Goal: Navigation & Orientation: Understand site structure

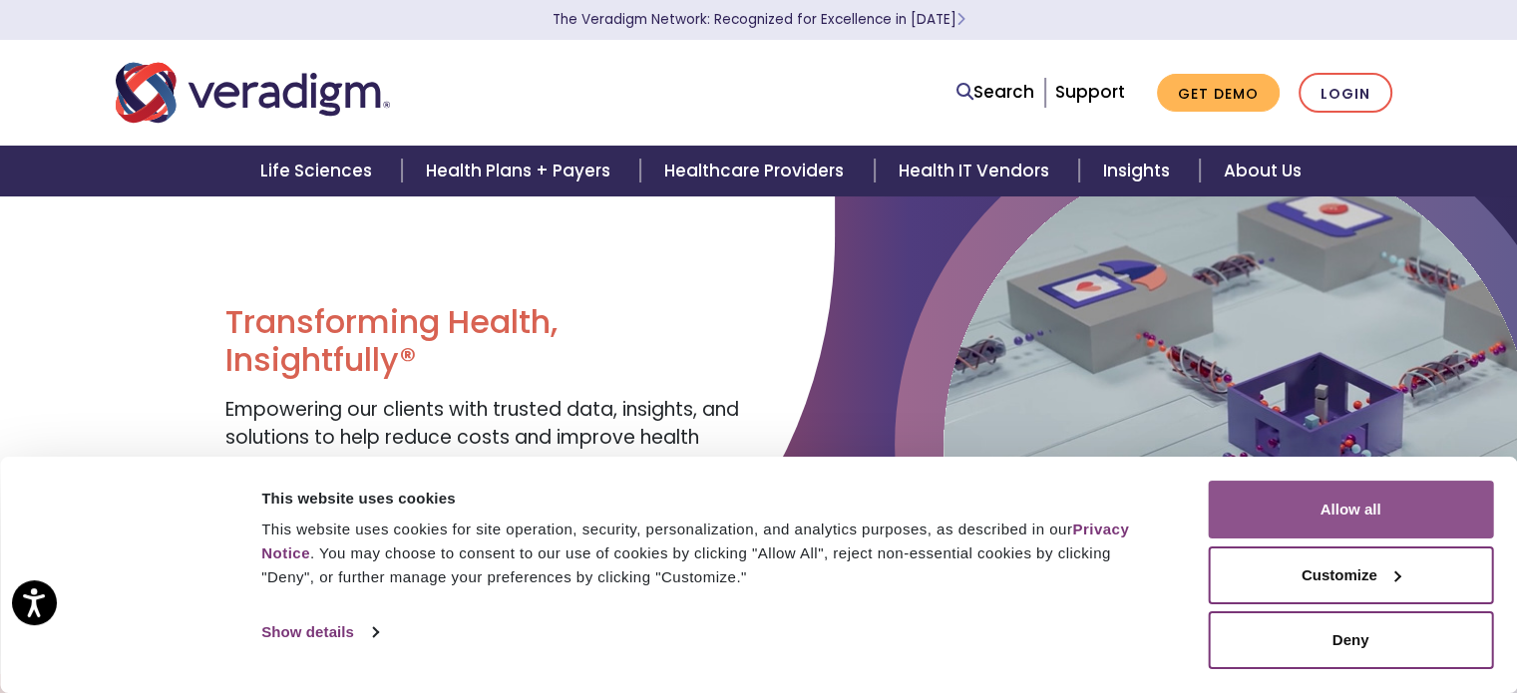
click at [1336, 510] on button "Allow all" at bounding box center [1349, 510] width 285 height 58
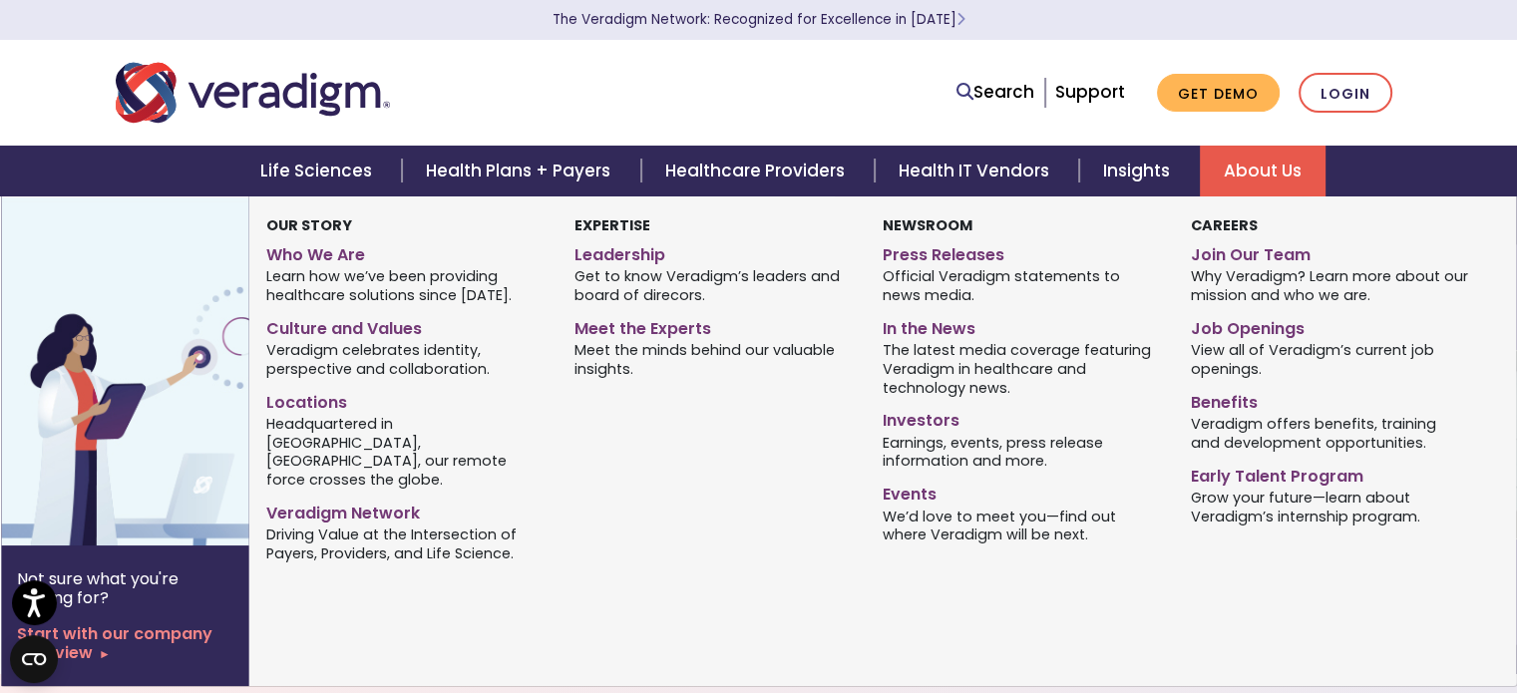
click at [1272, 172] on link "About Us" at bounding box center [1263, 171] width 126 height 51
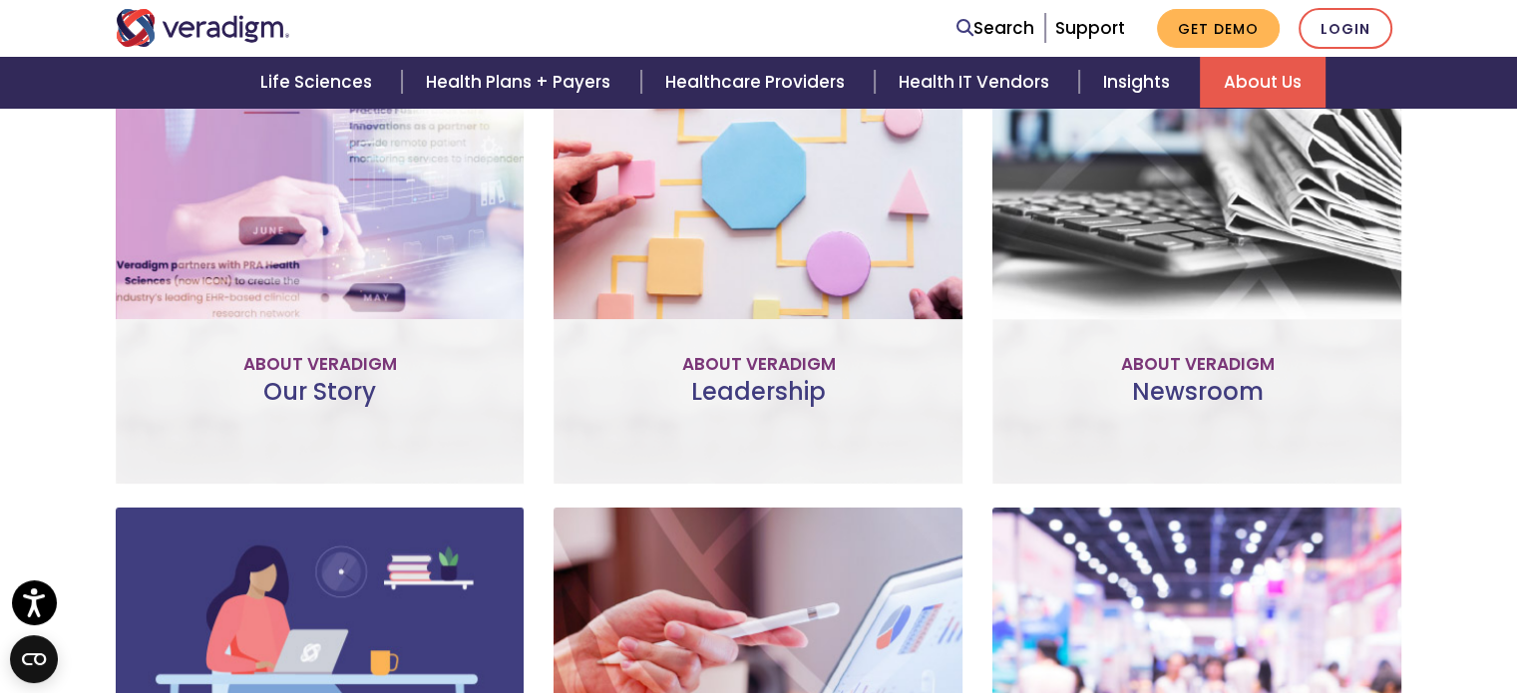
scroll to position [917, 0]
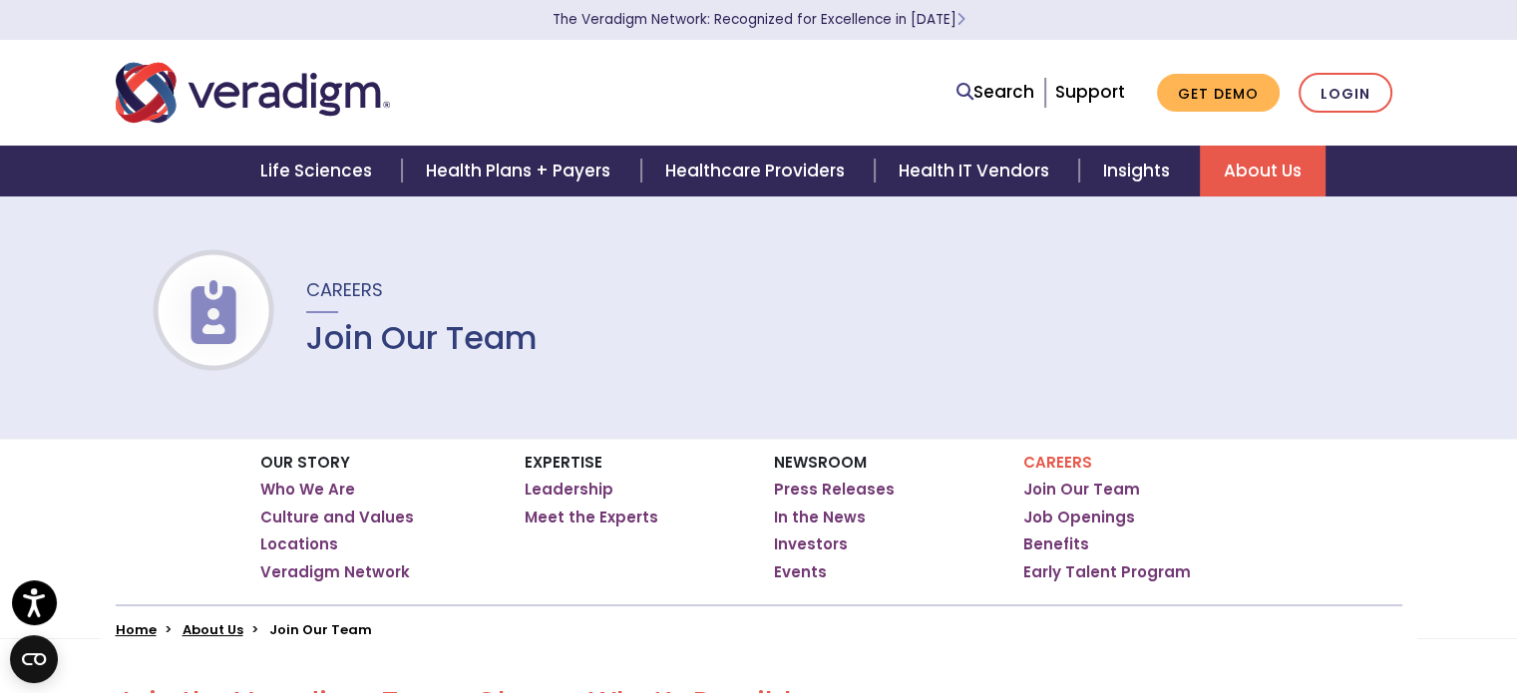
click at [246, 109] on img "Veradigm logo" at bounding box center [253, 93] width 274 height 66
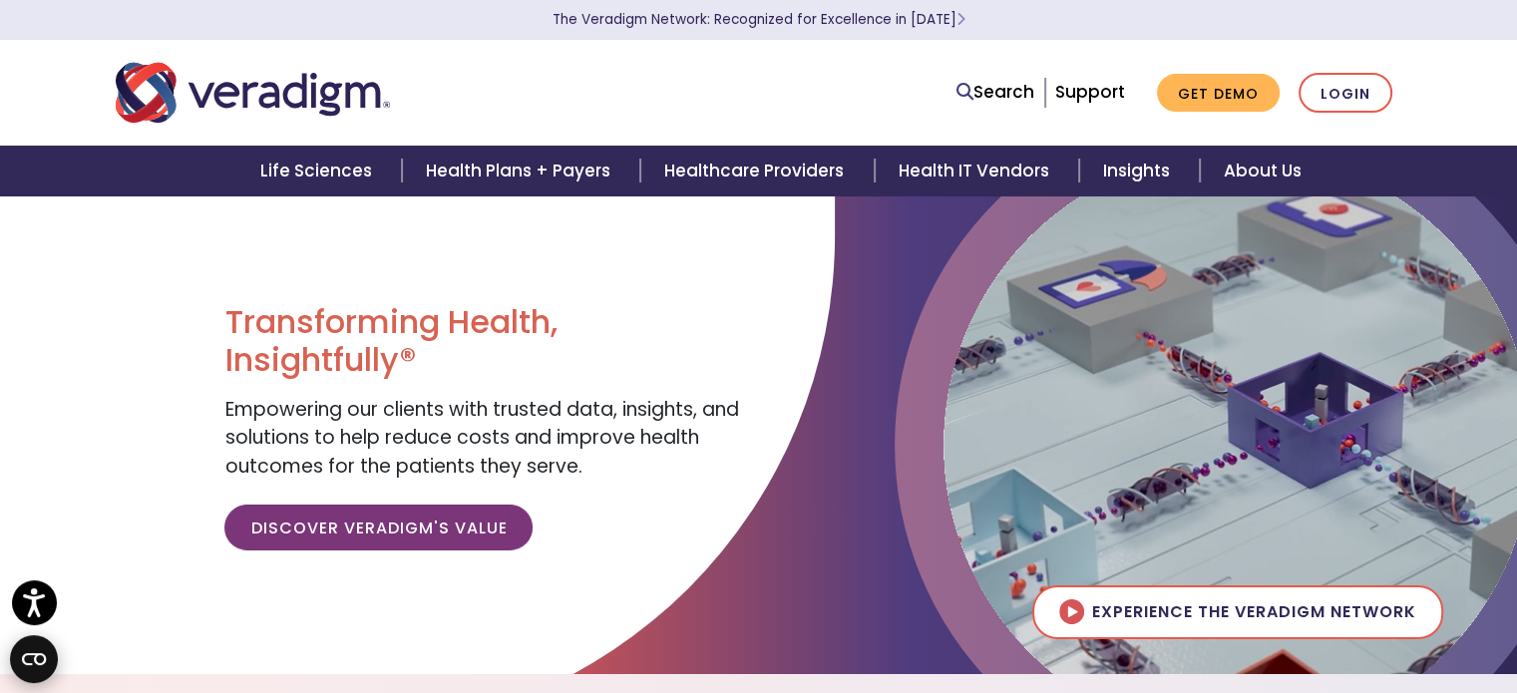
click at [20, 662] on circle "Open CMP widget" at bounding box center [34, 659] width 48 height 48
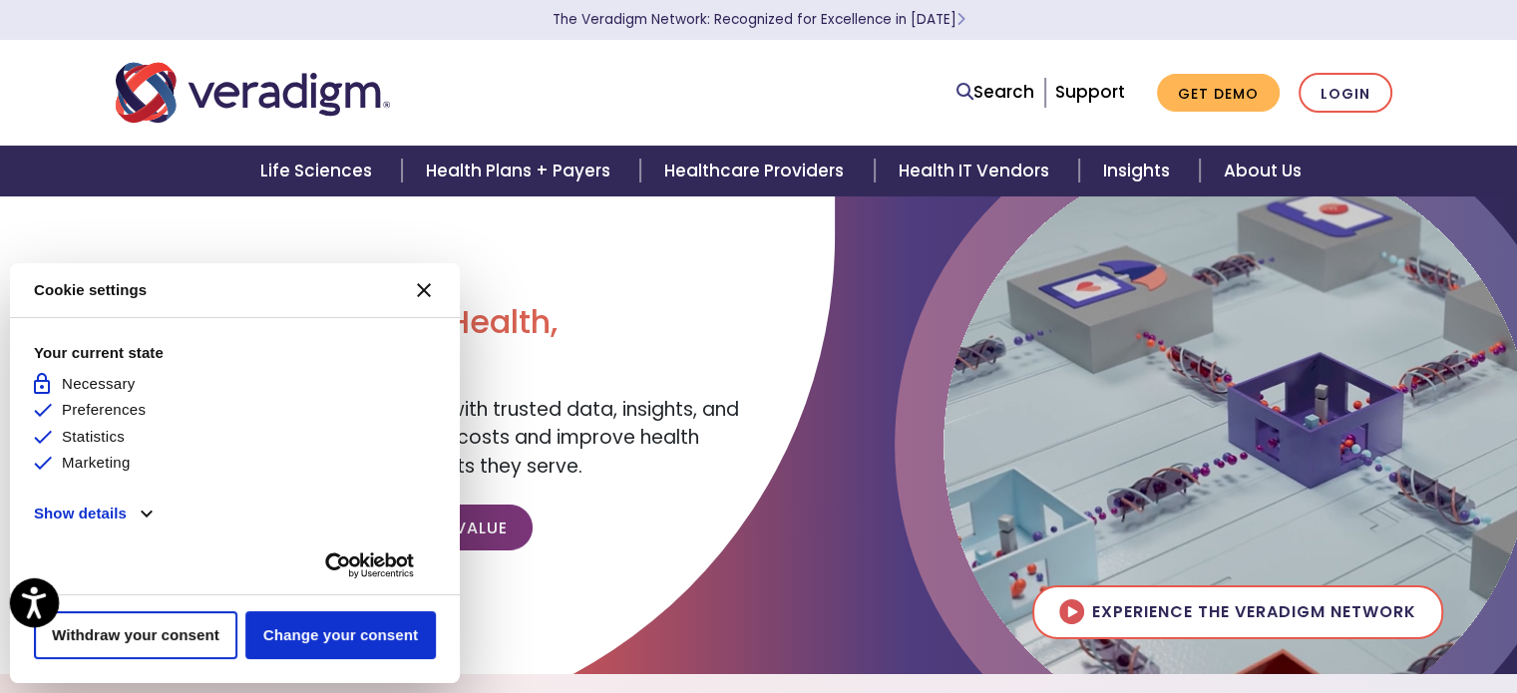
click at [44, 610] on icon "Open accessiBe: accessibility options, statement and help" at bounding box center [34, 602] width 24 height 32
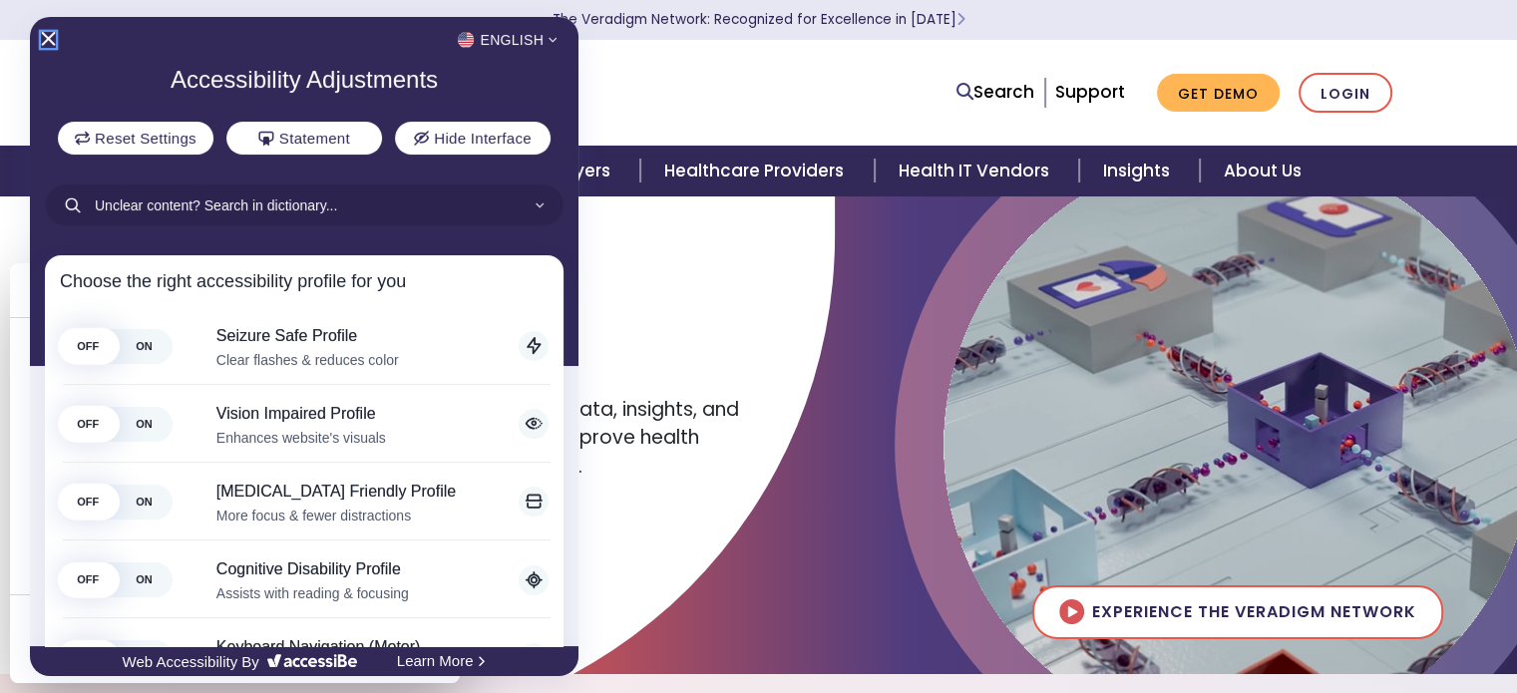
click at [50, 35] on icon "Close Accessibility Interface" at bounding box center [48, 39] width 14 height 14
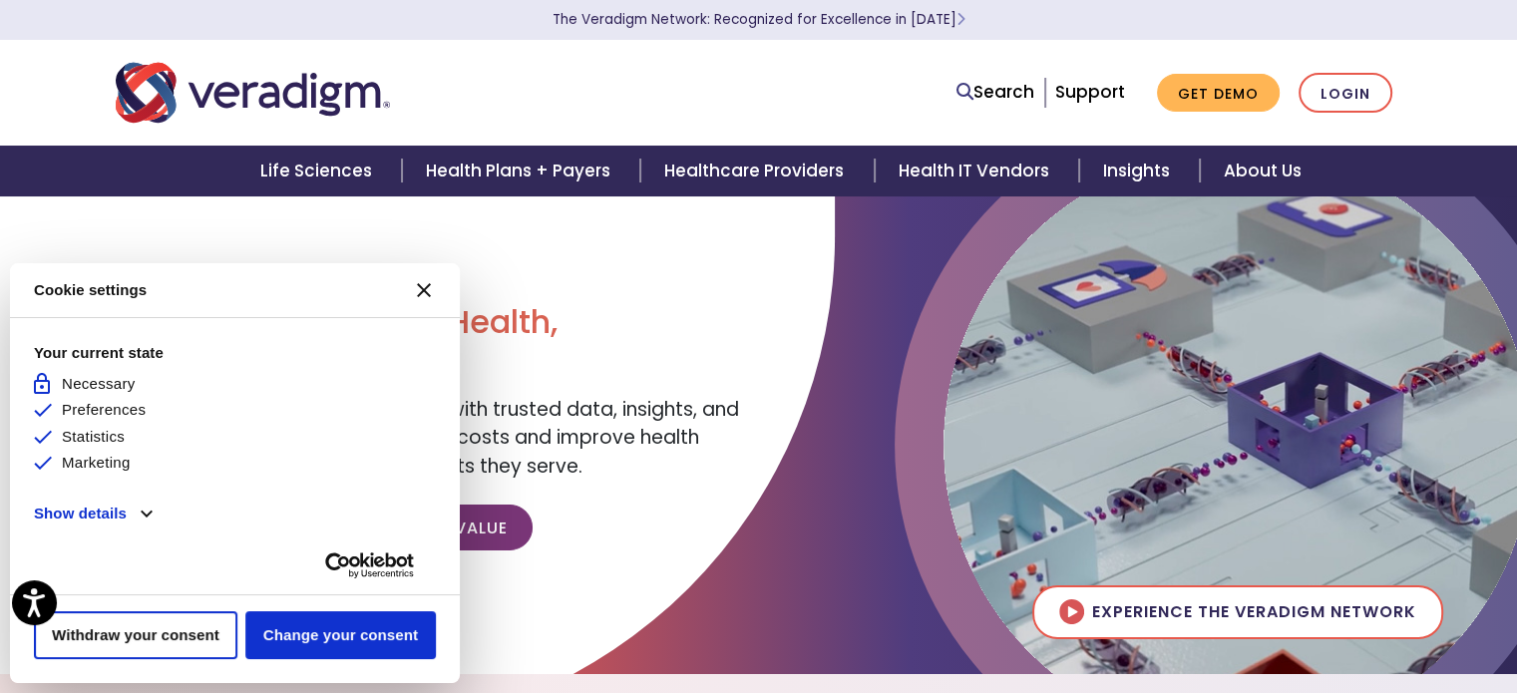
click at [418, 292] on icon "[#WIDGET_ICON_CROSS#]" at bounding box center [424, 290] width 14 height 14
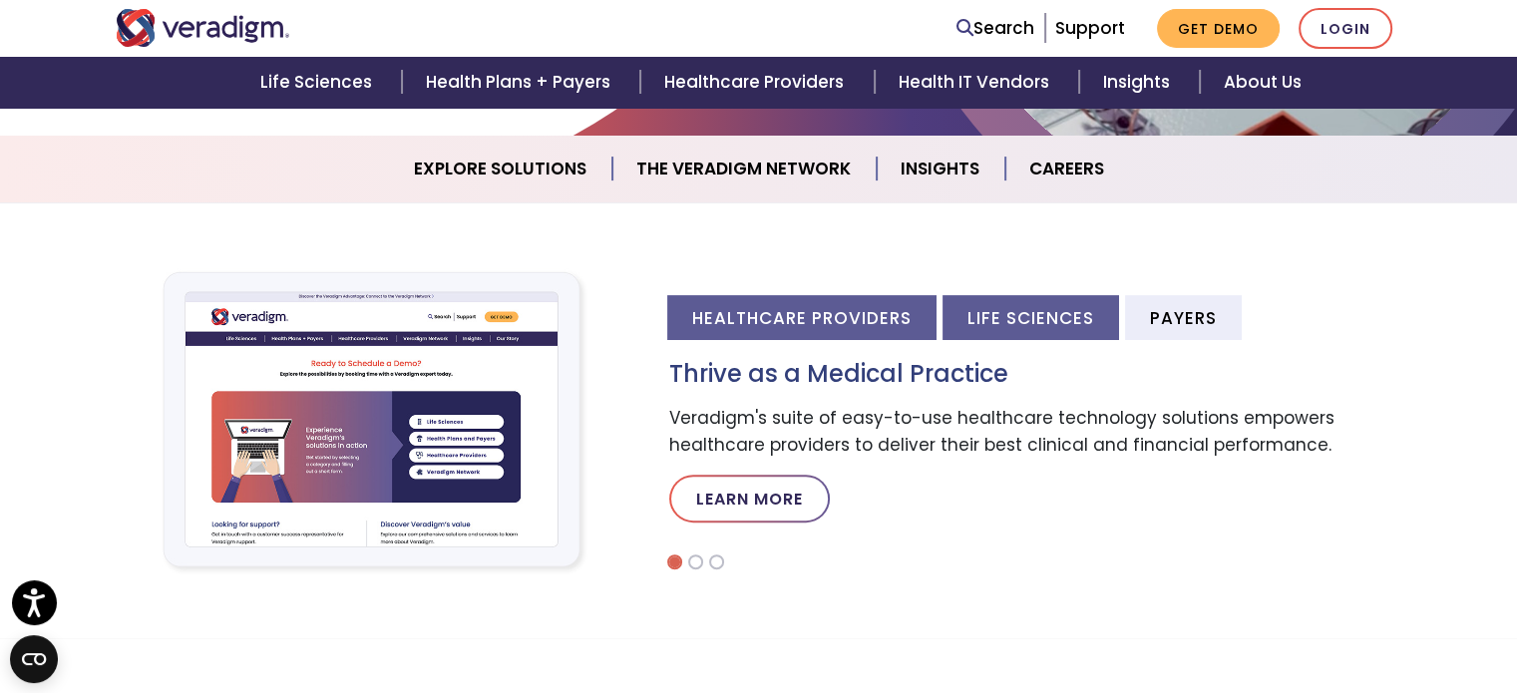
scroll to position [537, 0]
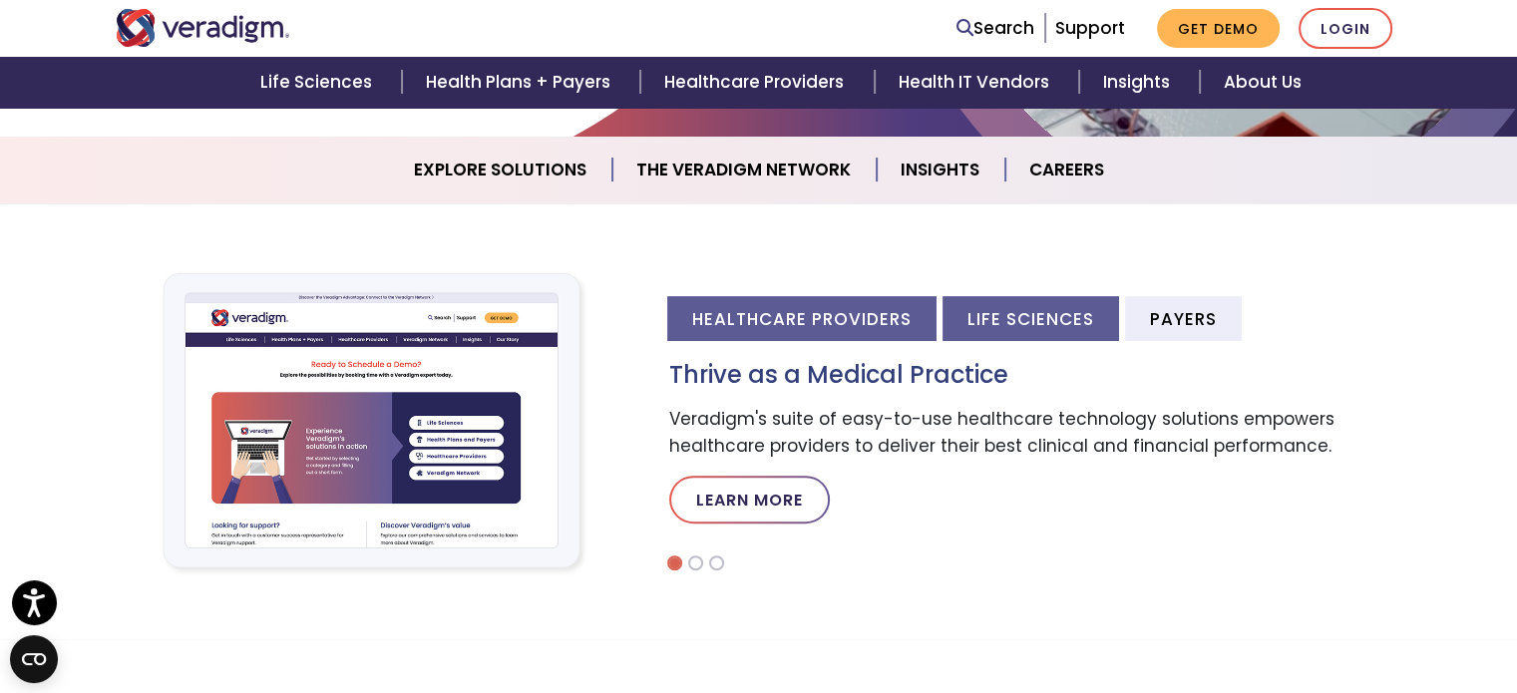
click at [1073, 319] on li "Life Sciences" at bounding box center [1030, 318] width 176 height 45
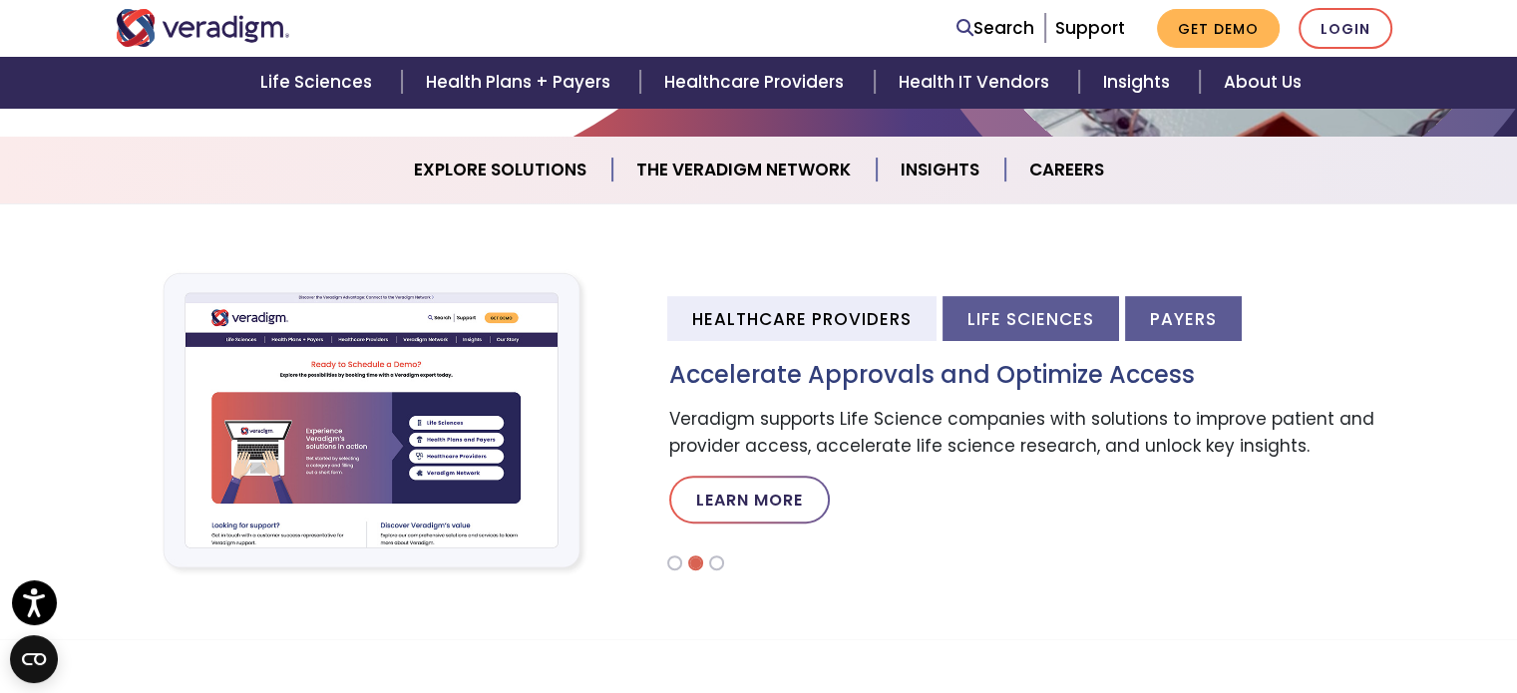
click at [1212, 308] on li "Payers" at bounding box center [1183, 318] width 117 height 45
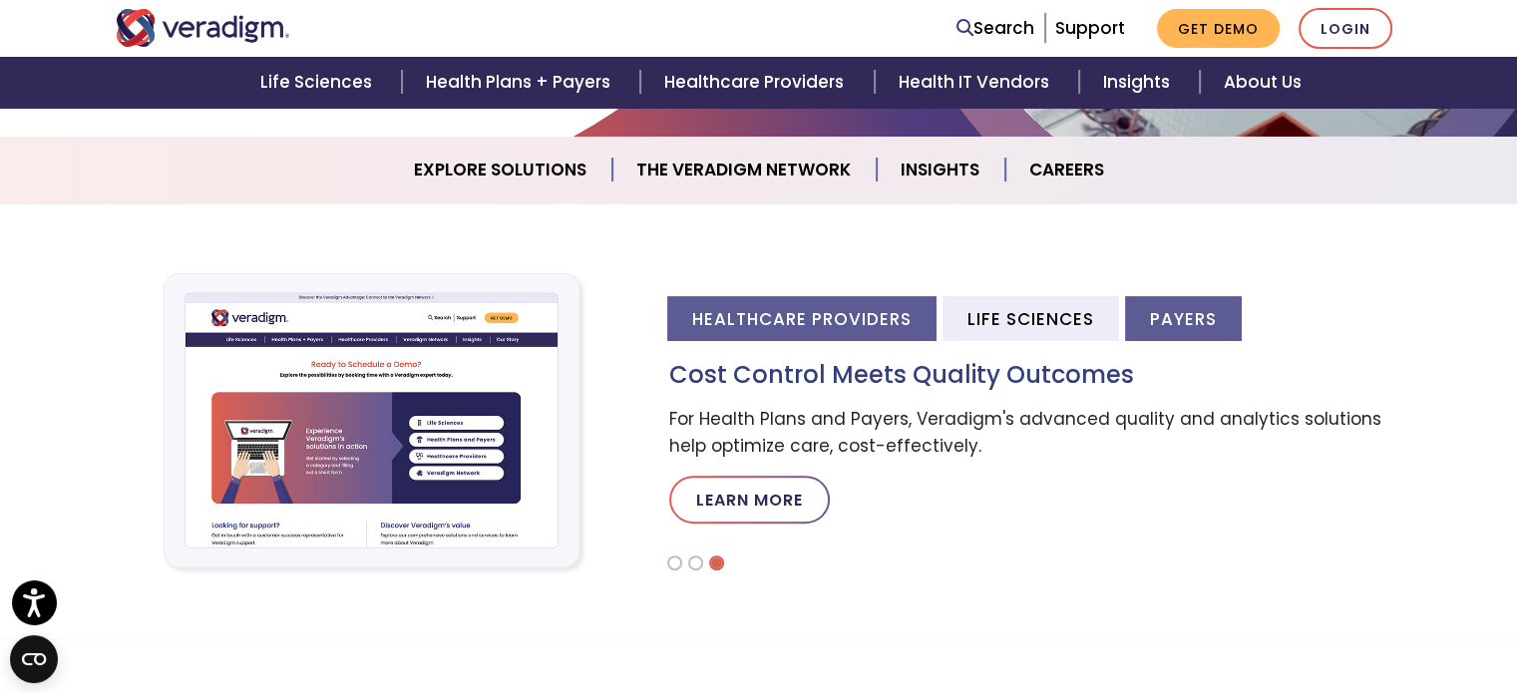
click at [812, 338] on li "Healthcare Providers" at bounding box center [801, 318] width 269 height 45
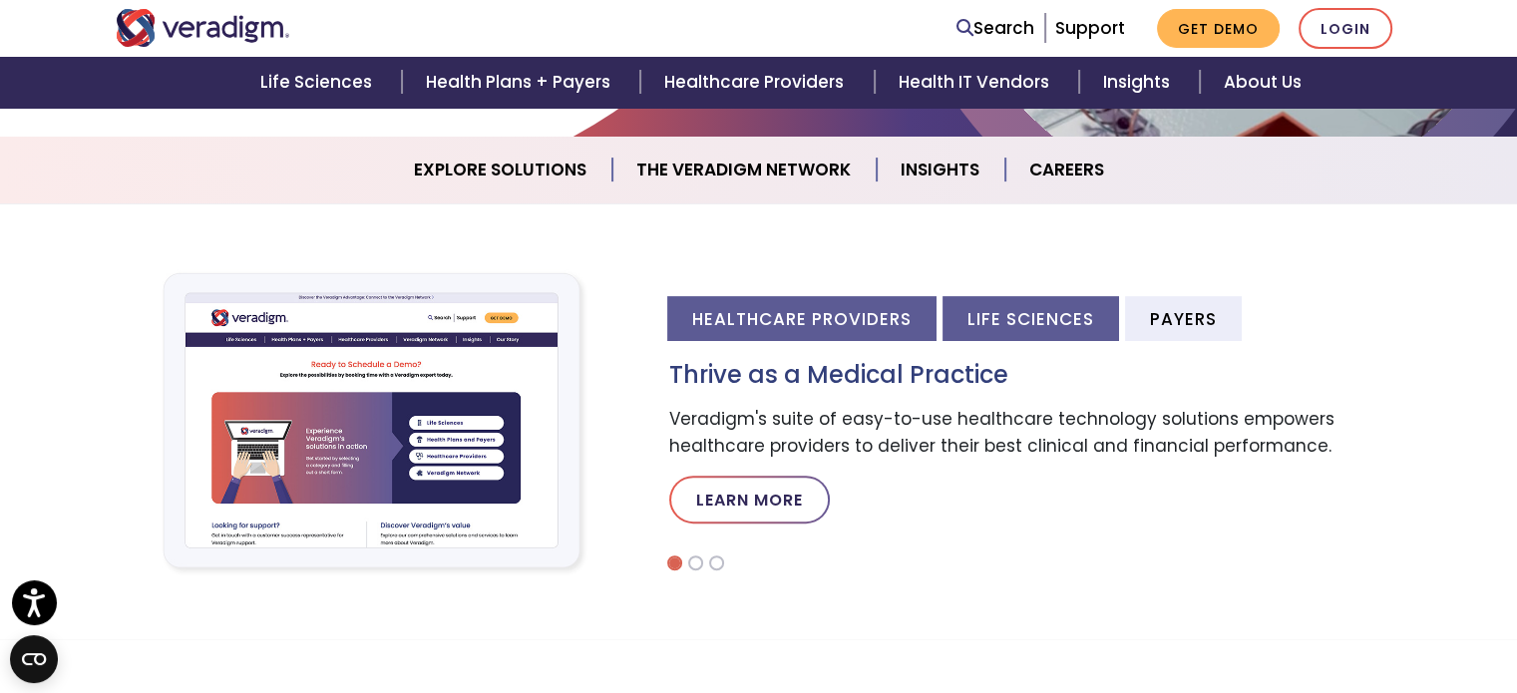
click at [1019, 308] on li "Life Sciences" at bounding box center [1030, 318] width 176 height 45
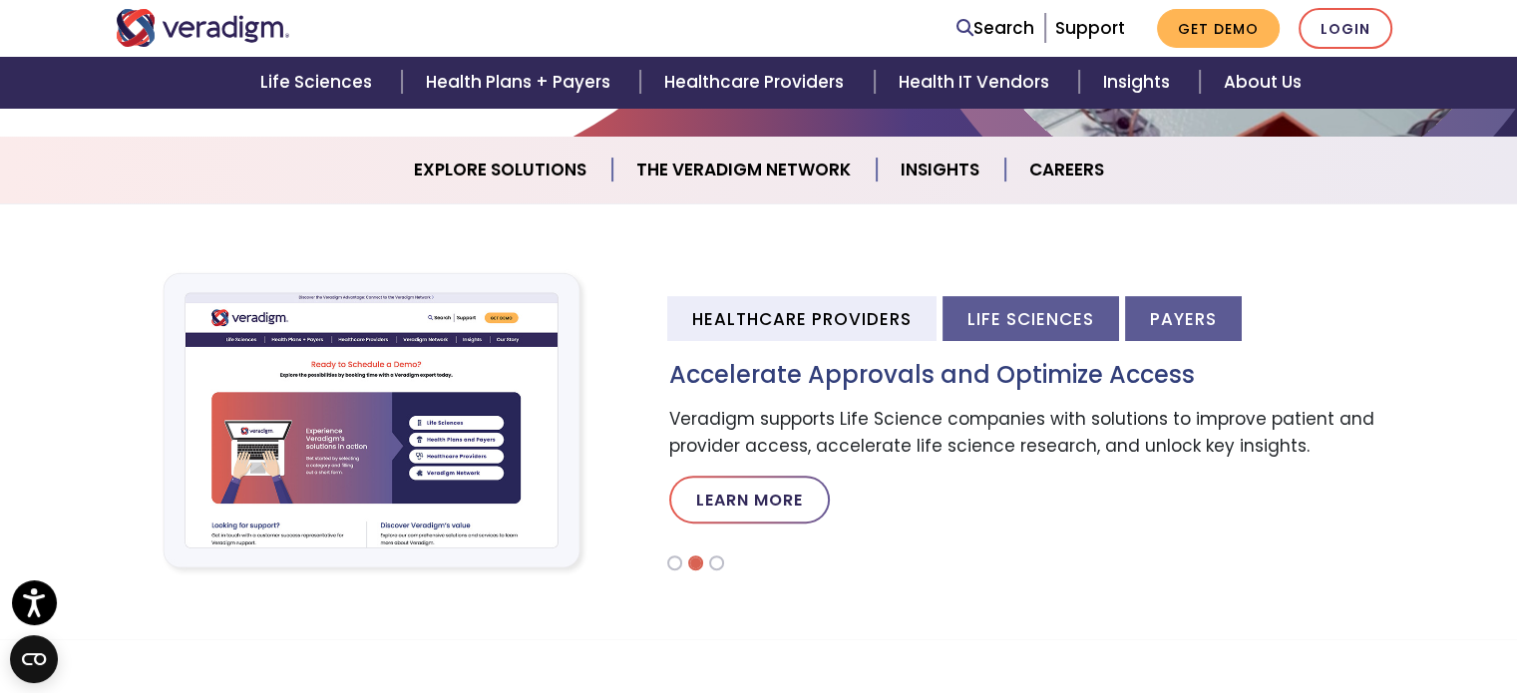
click at [1197, 305] on li "Payers" at bounding box center [1183, 318] width 117 height 45
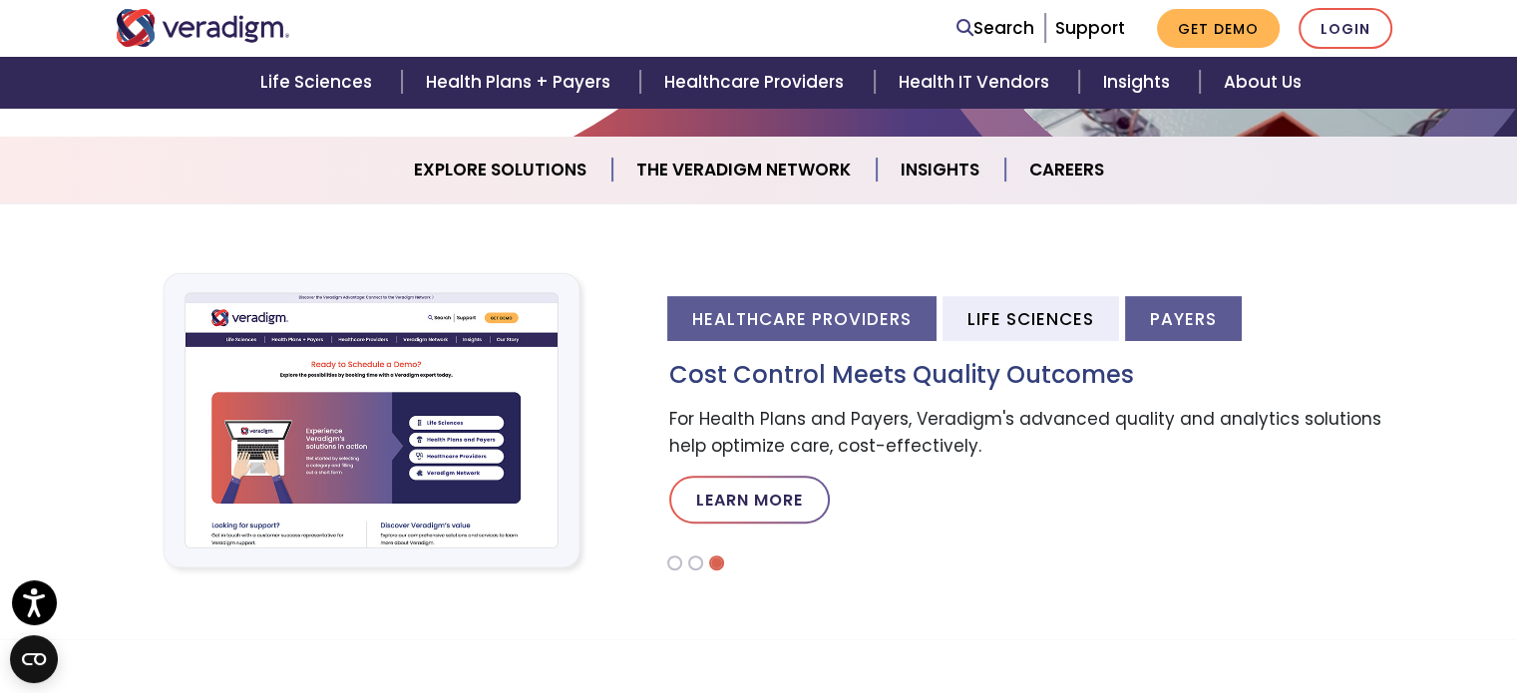
click at [887, 311] on li "Healthcare Providers" at bounding box center [801, 318] width 269 height 45
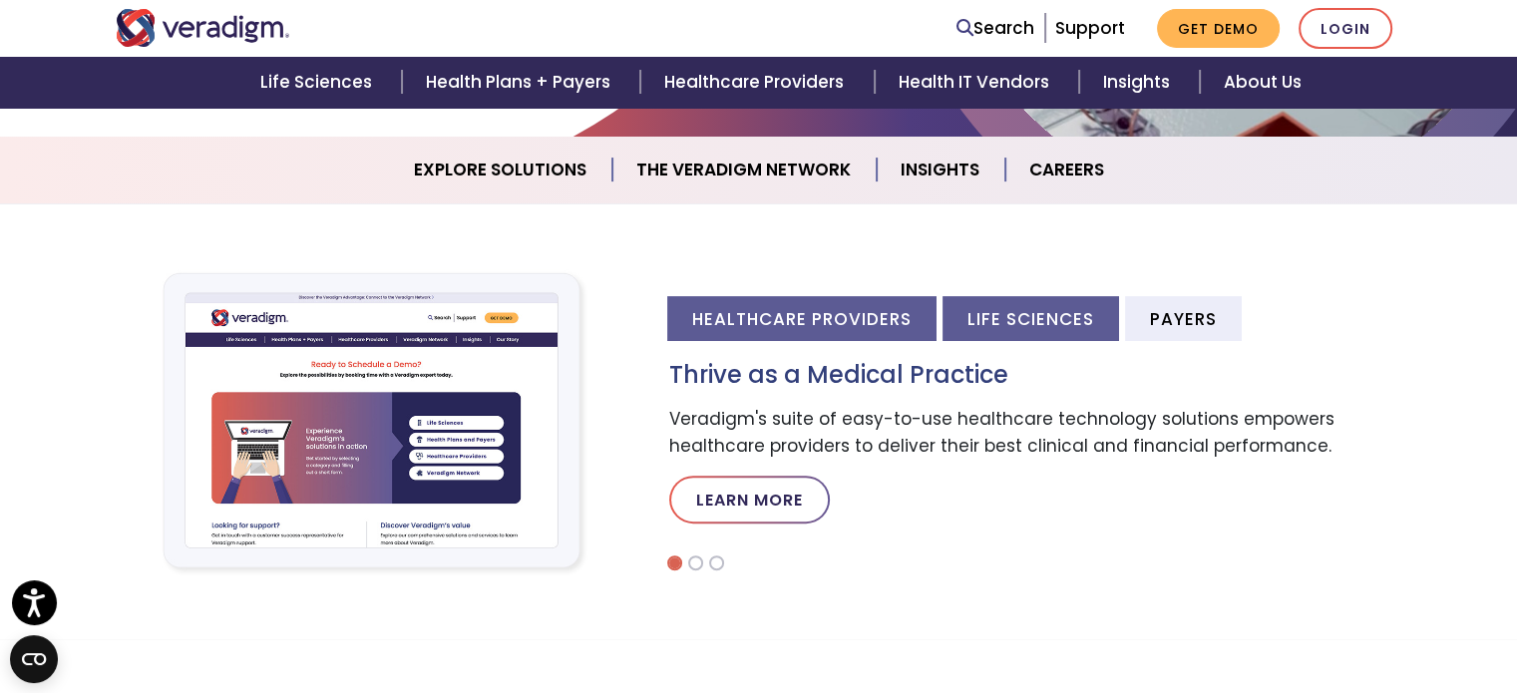
click at [1049, 297] on li "Life Sciences" at bounding box center [1030, 318] width 176 height 45
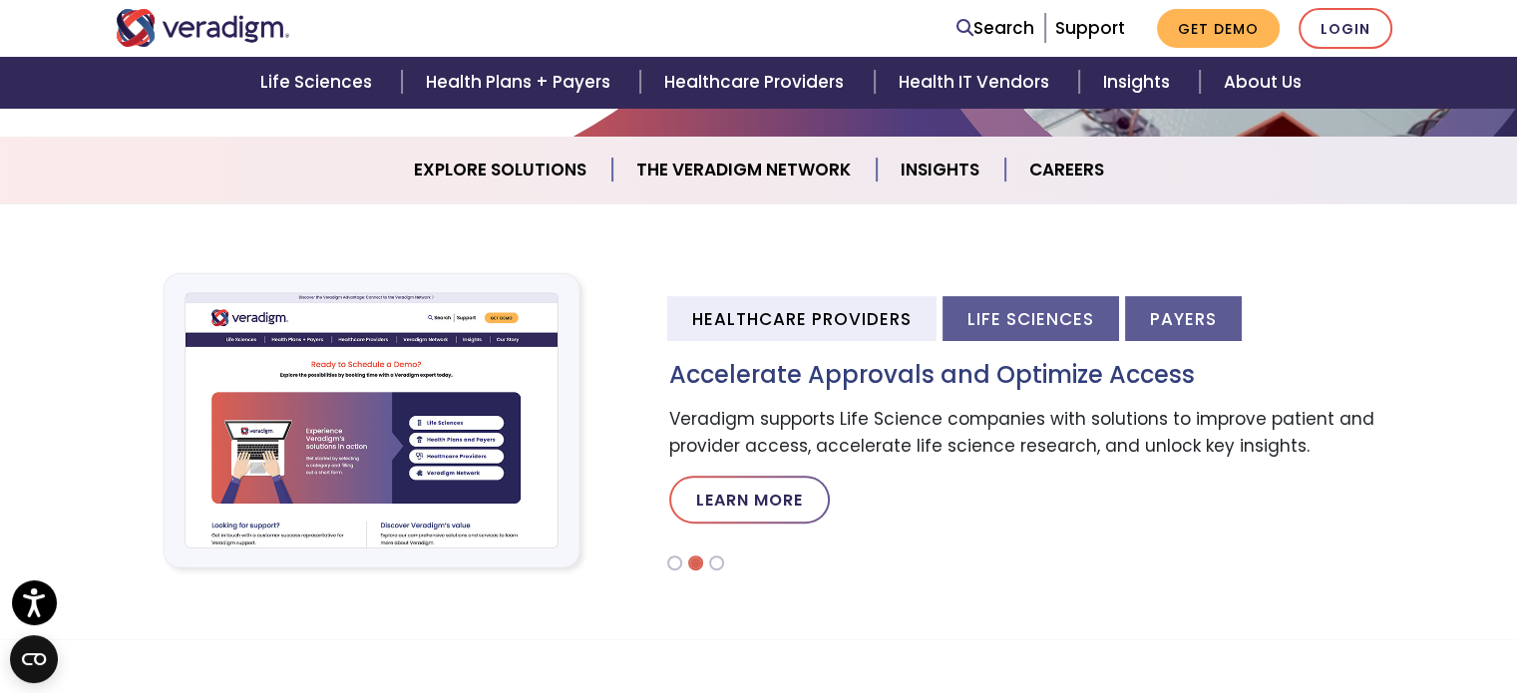
click at [1191, 323] on li "Payers" at bounding box center [1183, 318] width 117 height 45
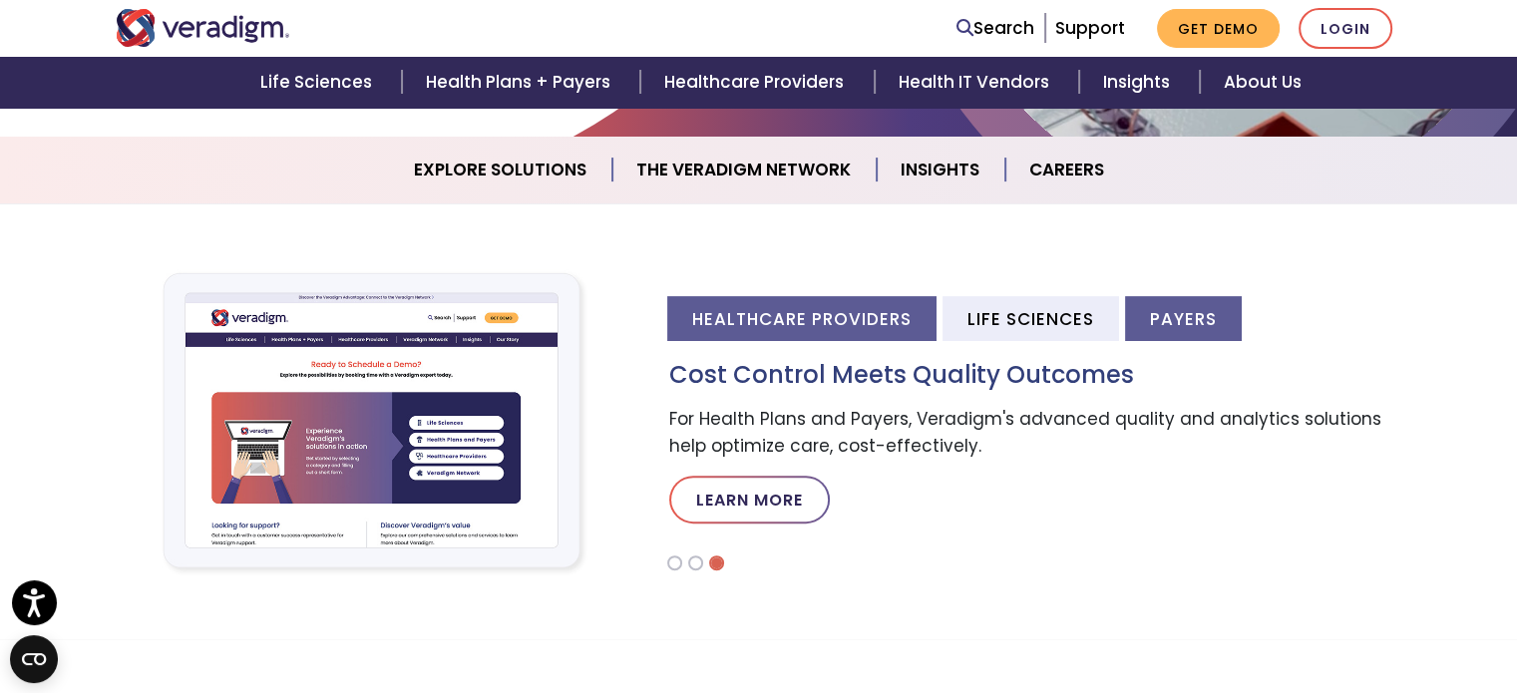
click at [885, 339] on li "Healthcare Providers" at bounding box center [801, 318] width 269 height 45
